Goal: Task Accomplishment & Management: Use online tool/utility

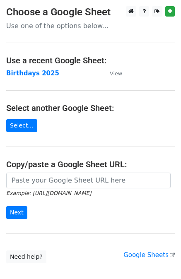
click at [38, 74] on strong "Birthdays 2025" at bounding box center [32, 73] width 53 height 7
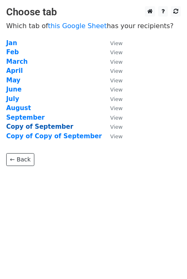
click at [49, 127] on strong "Copy of September" at bounding box center [39, 126] width 67 height 7
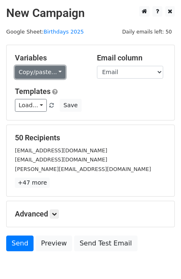
click at [38, 73] on link "Copy/paste..." at bounding box center [40, 72] width 50 height 13
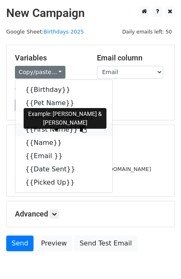
click at [44, 132] on link "{{First Name}}" at bounding box center [63, 129] width 97 height 13
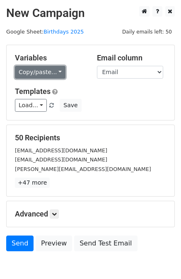
click at [38, 70] on link "Copy/paste..." at bounding box center [40, 72] width 50 height 13
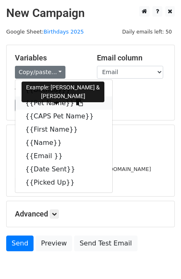
click at [50, 105] on link "{{Pet Name}}" at bounding box center [63, 102] width 97 height 13
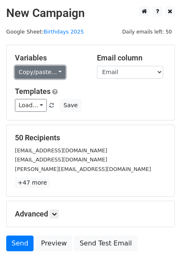
click at [31, 71] on link "Copy/paste..." at bounding box center [40, 72] width 50 height 13
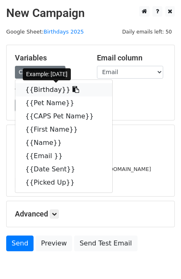
click at [42, 92] on link "{{Birthday}}" at bounding box center [63, 89] width 97 height 13
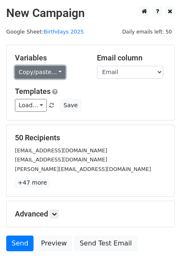
click at [26, 72] on link "Copy/paste..." at bounding box center [40, 72] width 50 height 13
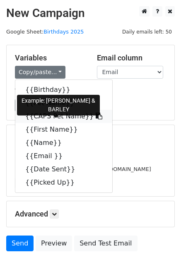
click at [52, 117] on link "{{CAPS Pet Name}}" at bounding box center [63, 116] width 97 height 13
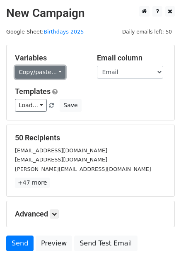
click at [37, 72] on link "Copy/paste..." at bounding box center [40, 72] width 50 height 13
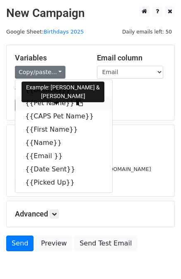
click at [46, 103] on link "{{Pet Name}}" at bounding box center [63, 102] width 97 height 13
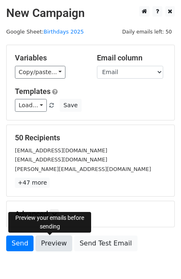
click at [50, 245] on link "Preview" at bounding box center [54, 243] width 36 height 16
click at [50, 243] on link "Preview" at bounding box center [54, 243] width 36 height 16
click at [54, 244] on link "Preview" at bounding box center [54, 243] width 36 height 16
click at [50, 246] on link "Preview" at bounding box center [54, 243] width 36 height 16
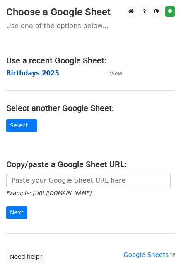
click at [27, 74] on strong "Birthdays 2025" at bounding box center [32, 73] width 53 height 7
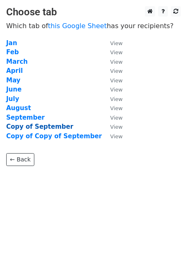
click at [35, 125] on strong "Copy of September" at bounding box center [39, 126] width 67 height 7
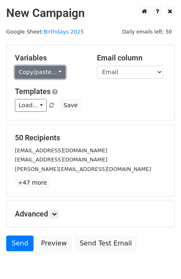
click at [33, 72] on link "Copy/paste..." at bounding box center [40, 72] width 50 height 13
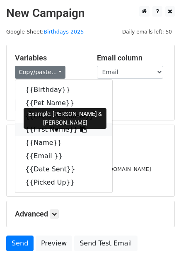
click at [38, 130] on link "{{First Name}}" at bounding box center [63, 129] width 97 height 13
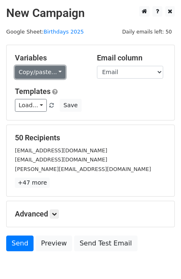
click at [39, 73] on link "Copy/paste..." at bounding box center [40, 72] width 50 height 13
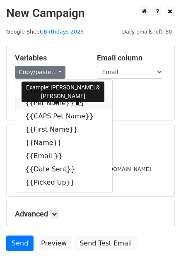
click at [45, 103] on link "{{Pet Name}}" at bounding box center [63, 102] width 97 height 13
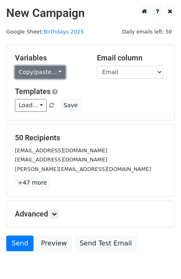
click at [28, 67] on link "Copy/paste..." at bounding box center [40, 72] width 50 height 13
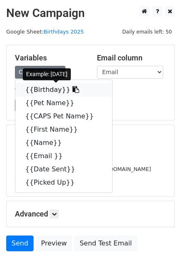
click at [34, 89] on link "{{Birthday}}" at bounding box center [63, 89] width 97 height 13
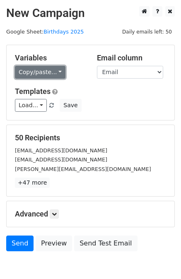
click at [33, 71] on link "Copy/paste..." at bounding box center [40, 72] width 50 height 13
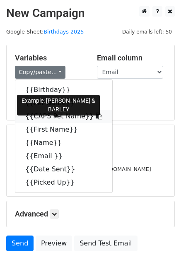
click at [42, 116] on link "{{CAPS Pet Name}}" at bounding box center [63, 116] width 97 height 13
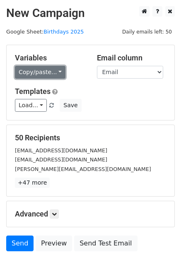
click at [43, 71] on link "Copy/paste..." at bounding box center [40, 72] width 50 height 13
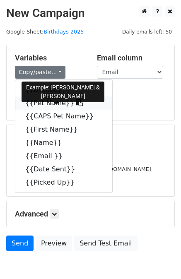
click at [40, 105] on link "{{Pet Name}}" at bounding box center [63, 102] width 97 height 13
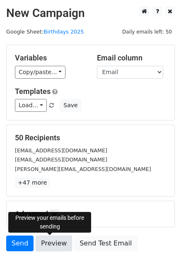
click at [49, 246] on link "Preview" at bounding box center [54, 243] width 36 height 16
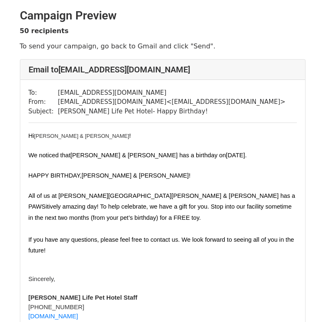
click at [176, 197] on span "All of us at [PERSON_NAME][GEOGRAPHIC_DATA] hope ​ [PERSON_NAME] & [PERSON_NAME…" at bounding box center [163, 200] width 268 height 17
click at [175, 197] on span "All of us at [PERSON_NAME][GEOGRAPHIC_DATA] hope ​ [PERSON_NAME] & [PERSON_NAME…" at bounding box center [163, 200] width 268 height 17
click at [176, 197] on span "All of us at [PERSON_NAME][GEOGRAPHIC_DATA] hope ​ [PERSON_NAME] & [PERSON_NAME…" at bounding box center [163, 200] width 268 height 17
click at [261, 142] on div "​ Hi [PERSON_NAME] & [PERSON_NAME] ! We noticed that ​ [PERSON_NAME] & [PERSON_…" at bounding box center [163, 202] width 268 height 143
click at [172, 195] on span "All of us at [PERSON_NAME][GEOGRAPHIC_DATA] hope ​ [PERSON_NAME] & [PERSON_NAME…" at bounding box center [163, 200] width 268 height 17
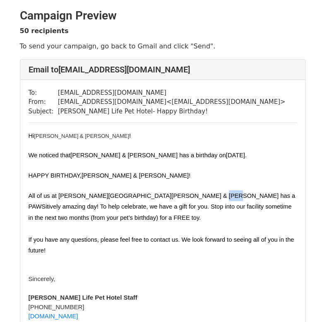
click at [172, 195] on span "All of us at [PERSON_NAME][GEOGRAPHIC_DATA] hope ​ [PERSON_NAME] & [PERSON_NAME…" at bounding box center [163, 200] width 268 height 17
click at [257, 232] on p at bounding box center [163, 228] width 268 height 11
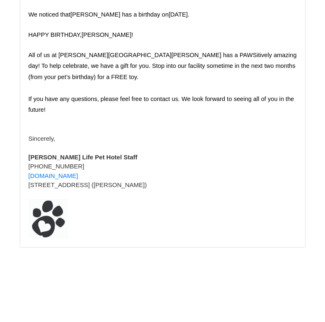
scroll to position [16731, 0]
